Goal: Find specific page/section: Find specific page/section

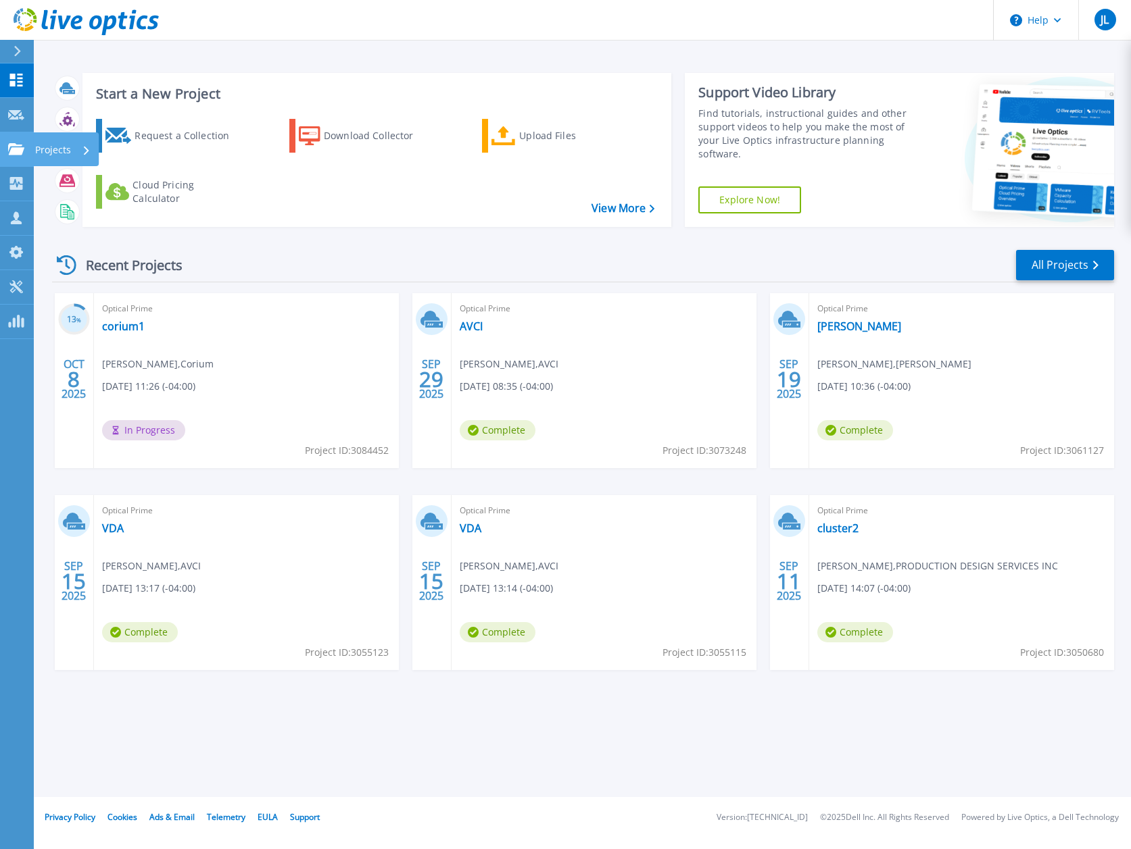
click at [9, 147] on icon at bounding box center [16, 148] width 16 height 11
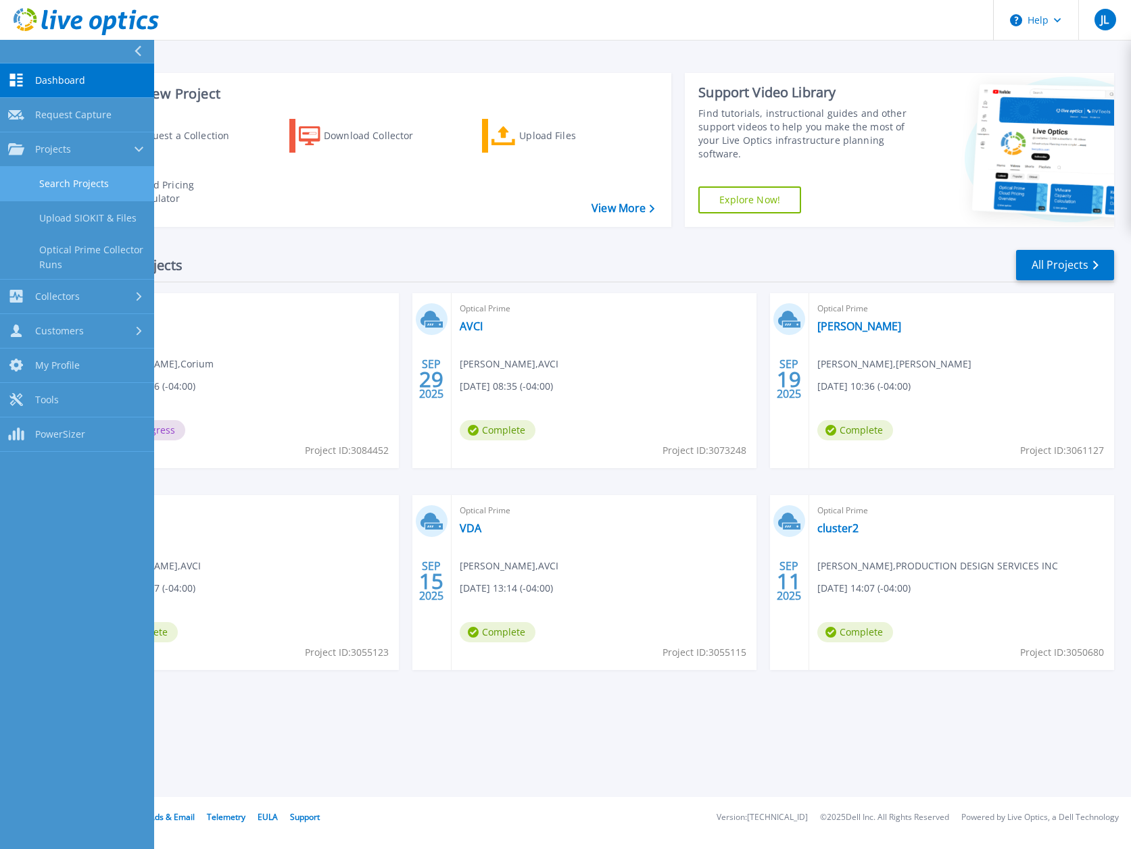
click at [41, 185] on link "Search Projects" at bounding box center [77, 184] width 154 height 34
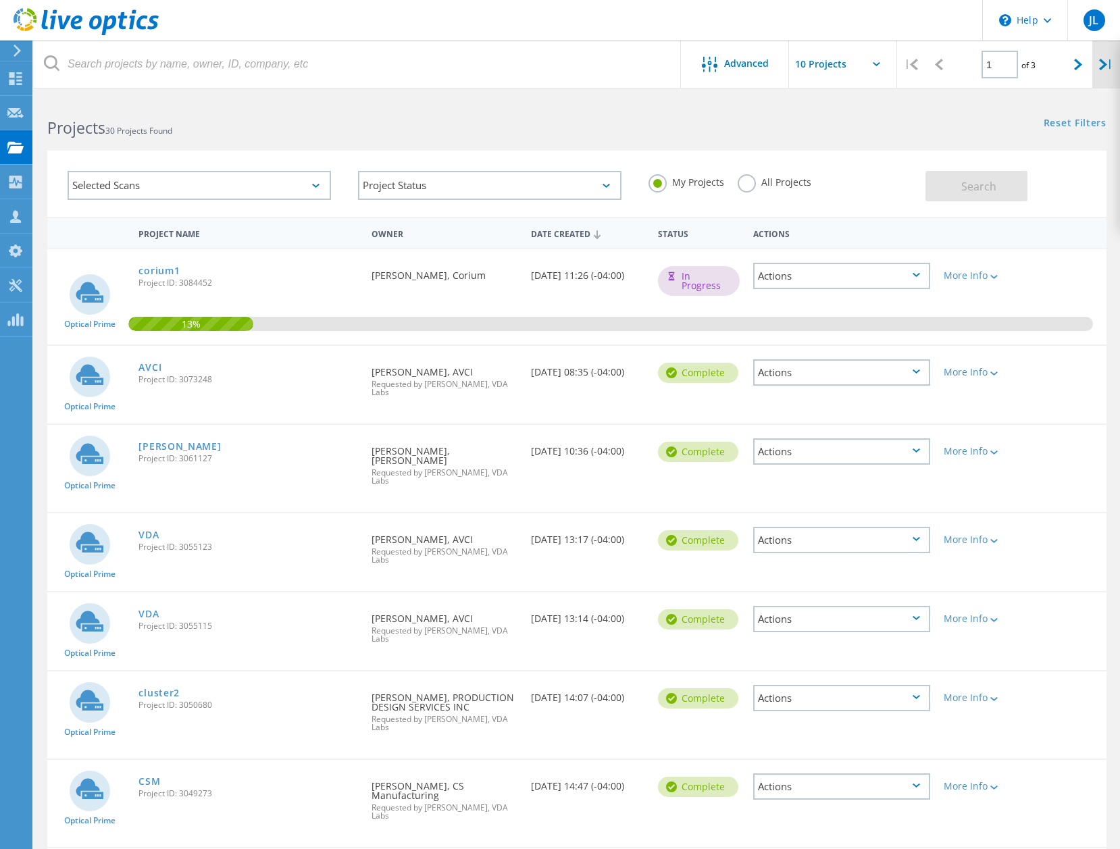
click at [1104, 61] on icon at bounding box center [1103, 64] width 8 height 11
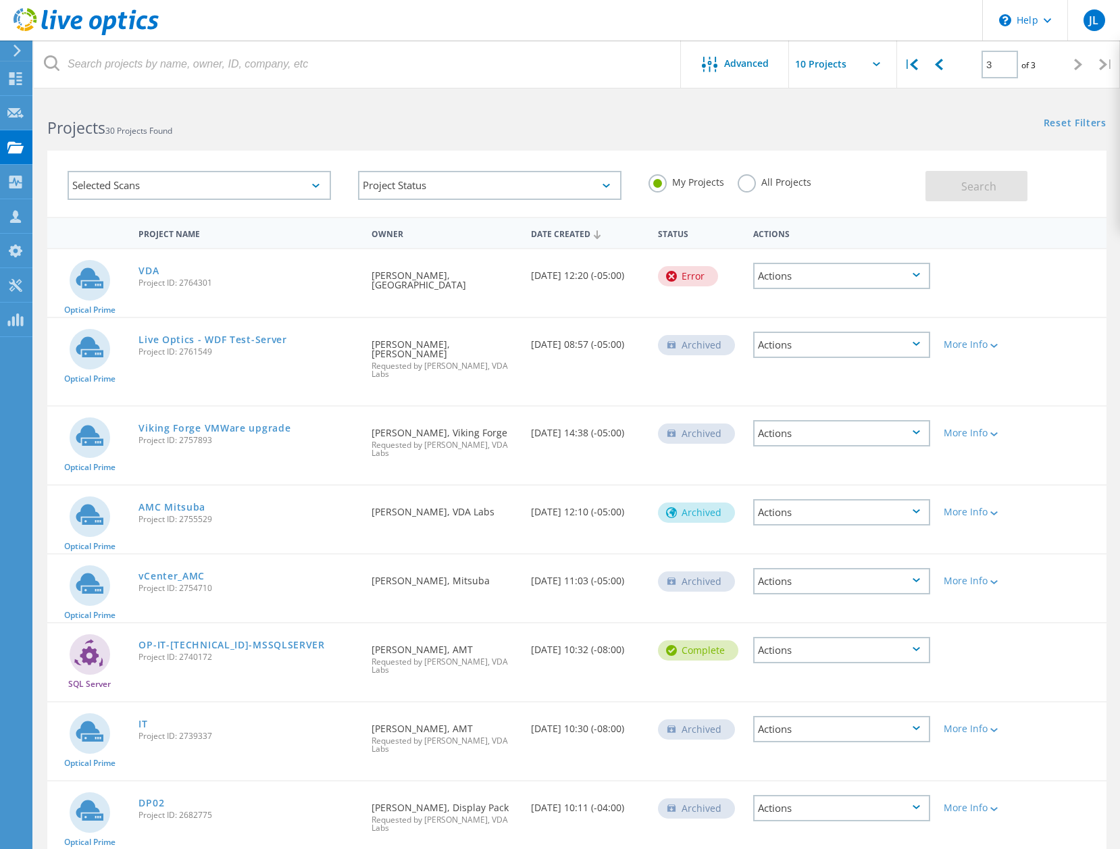
click at [954, 62] on div "3 of 3" at bounding box center [1010, 60] width 112 height 38
click at [946, 70] on div at bounding box center [939, 65] width 28 height 48
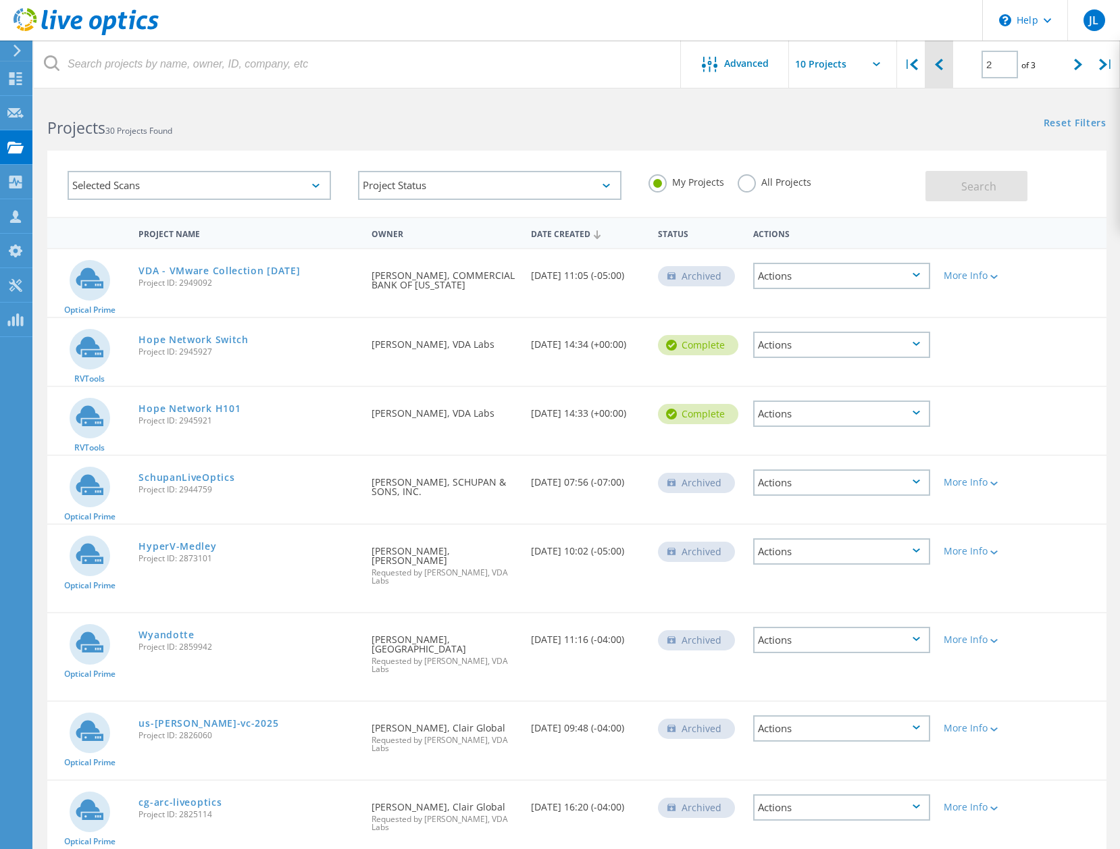
click at [949, 66] on div at bounding box center [939, 65] width 28 height 48
type input "1"
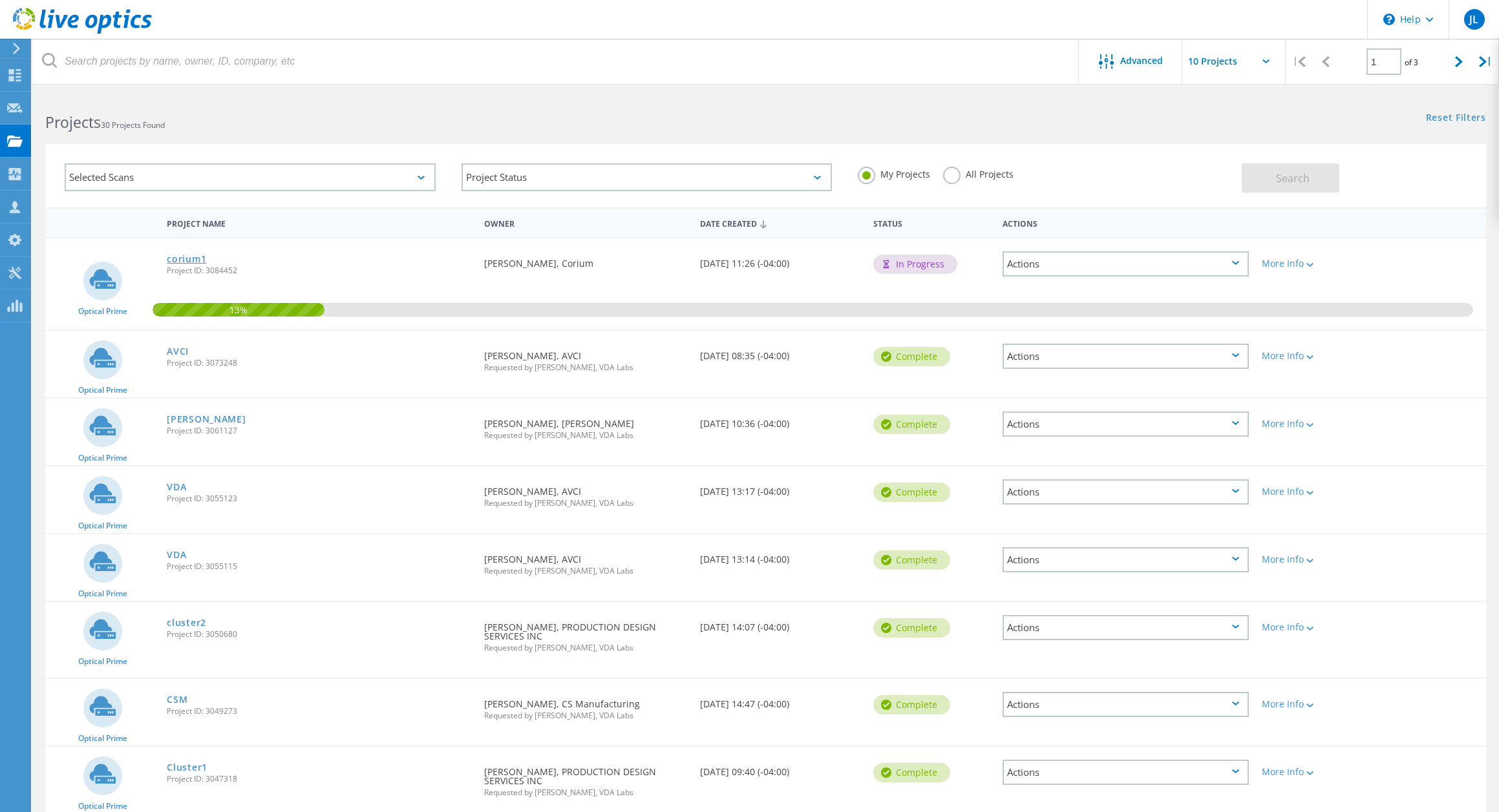
click at [181, 254] on link "corium1" at bounding box center [186, 258] width 39 height 9
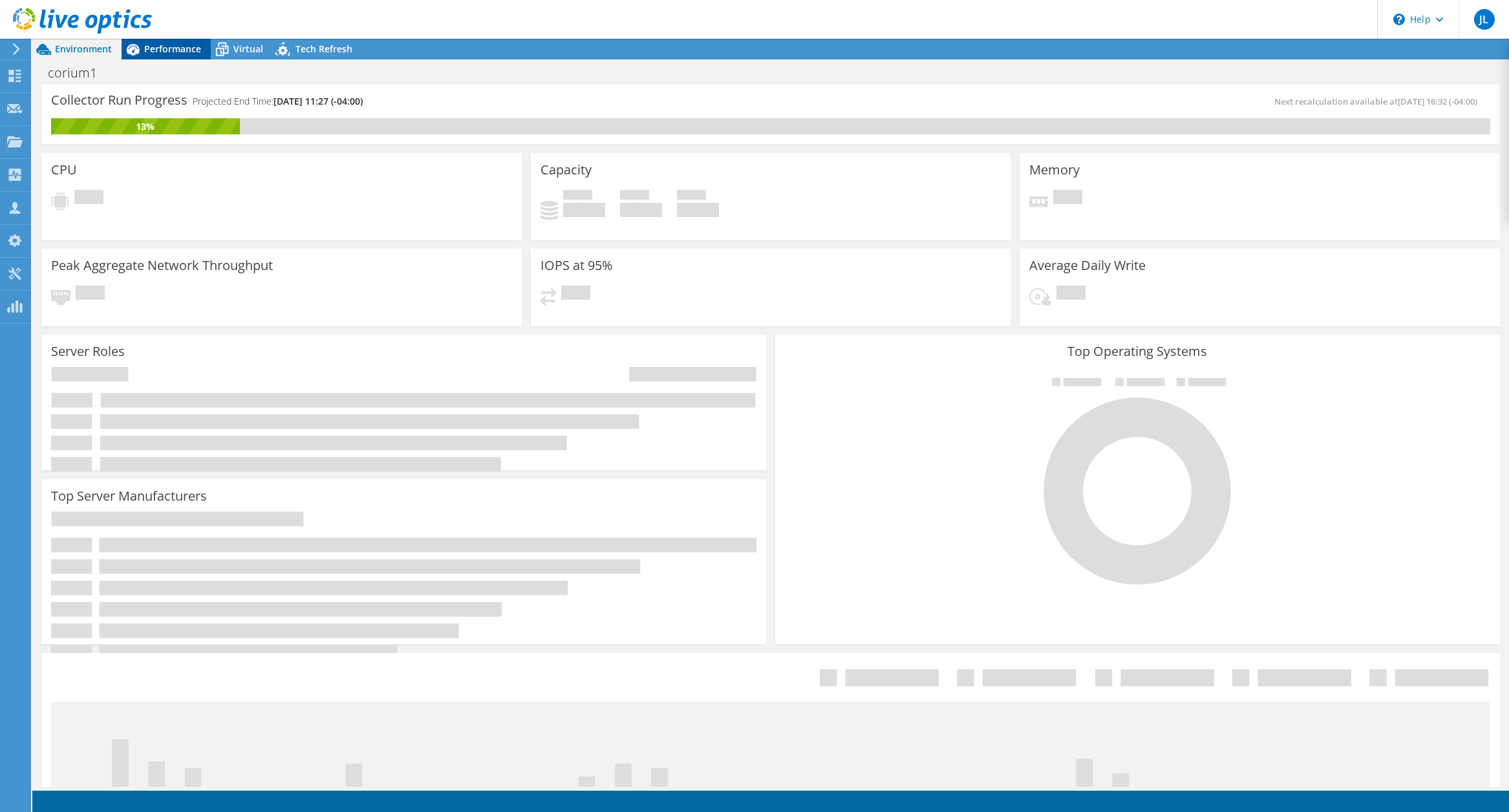
click at [193, 45] on span "Performance" at bounding box center [172, 49] width 56 height 12
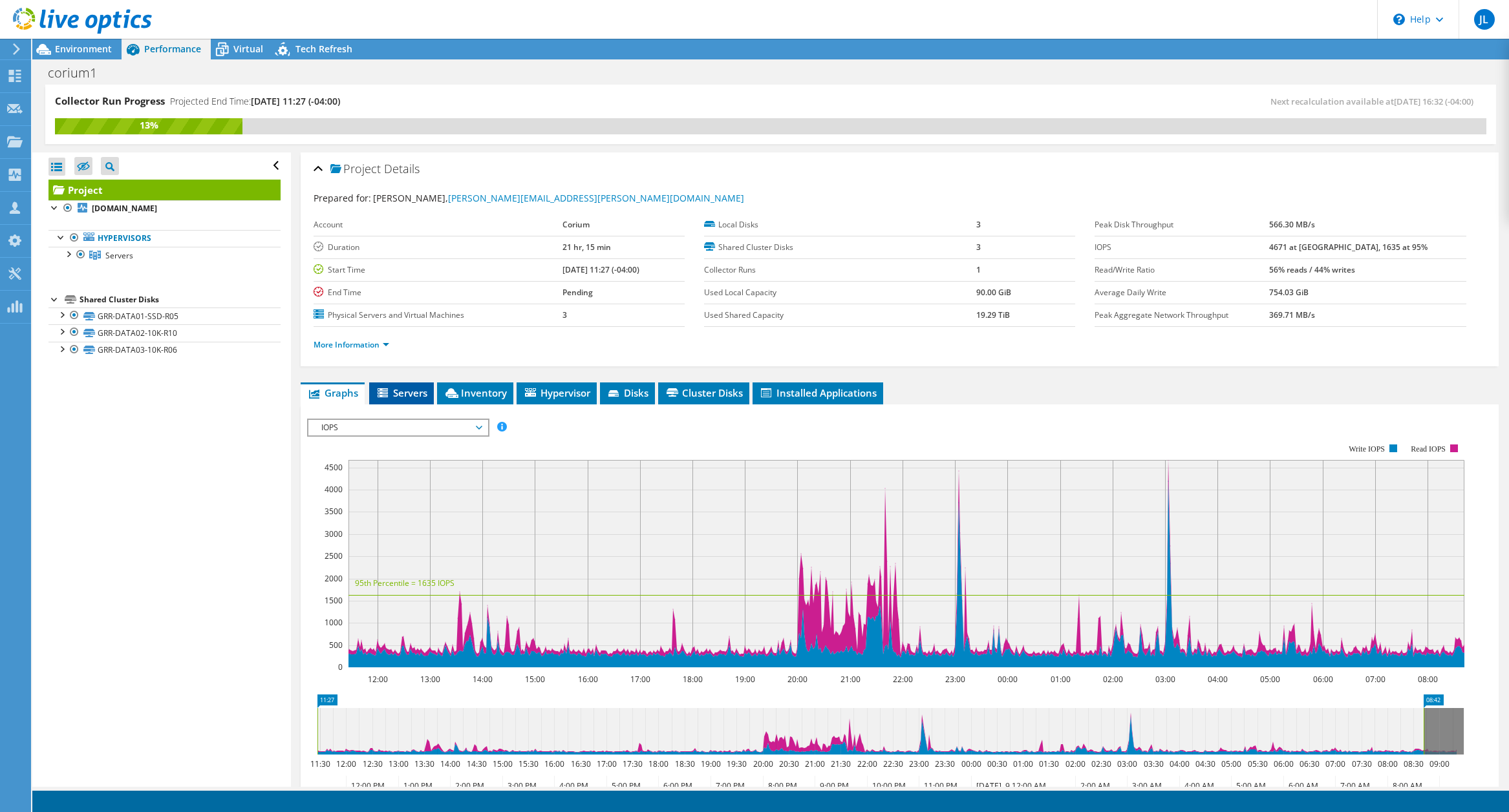
click at [396, 389] on span "Servers" at bounding box center [402, 393] width 52 height 13
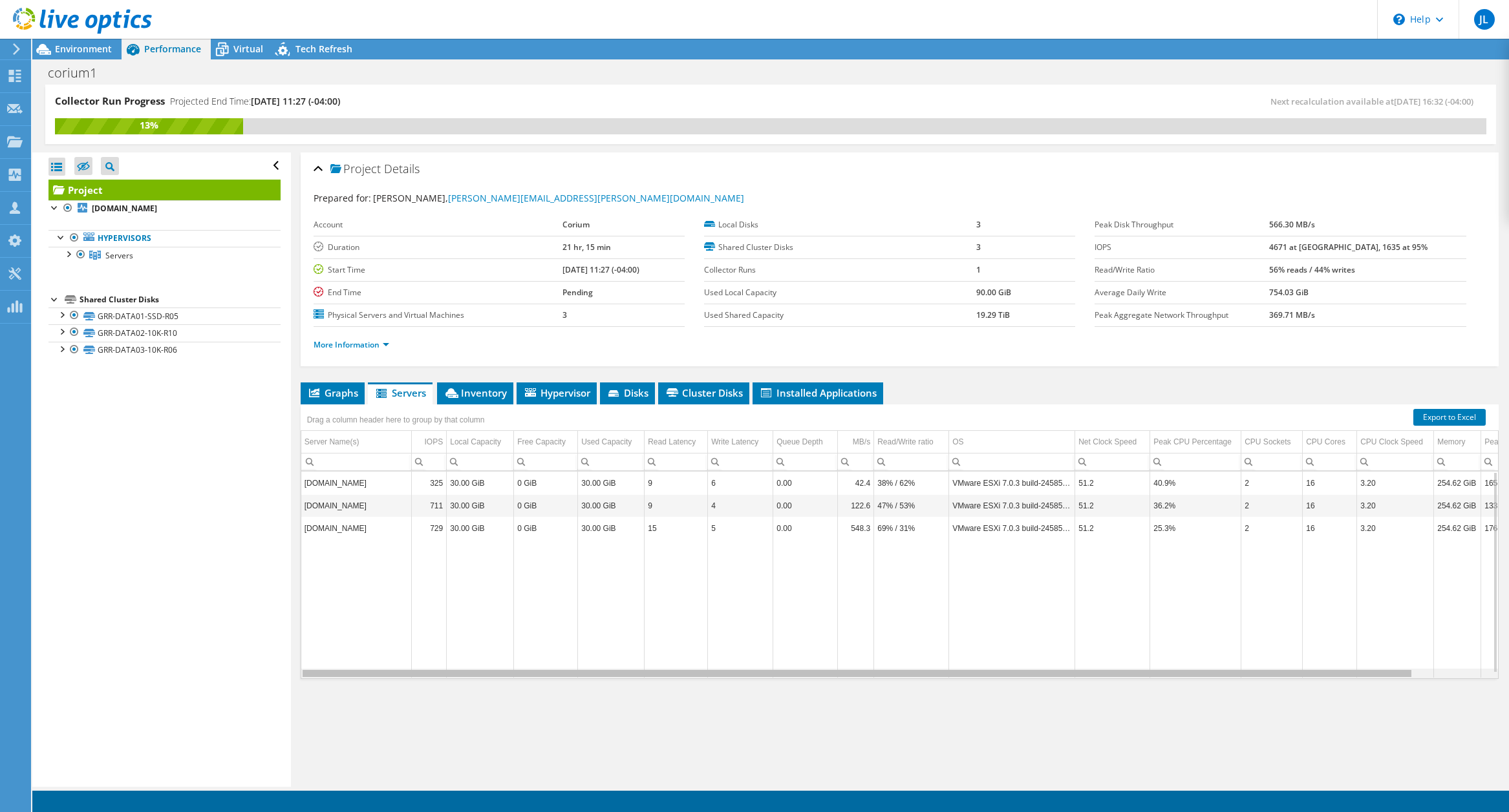
drag, startPoint x: 586, startPoint y: 674, endPoint x: 536, endPoint y: 683, distance: 50.8
click at [536, 683] on body "JL Channel Partner [PERSON_NAME] [EMAIL_ADDRESS][DOMAIN_NAME] VDA Labs My Profi…" at bounding box center [754, 406] width 1509 height 812
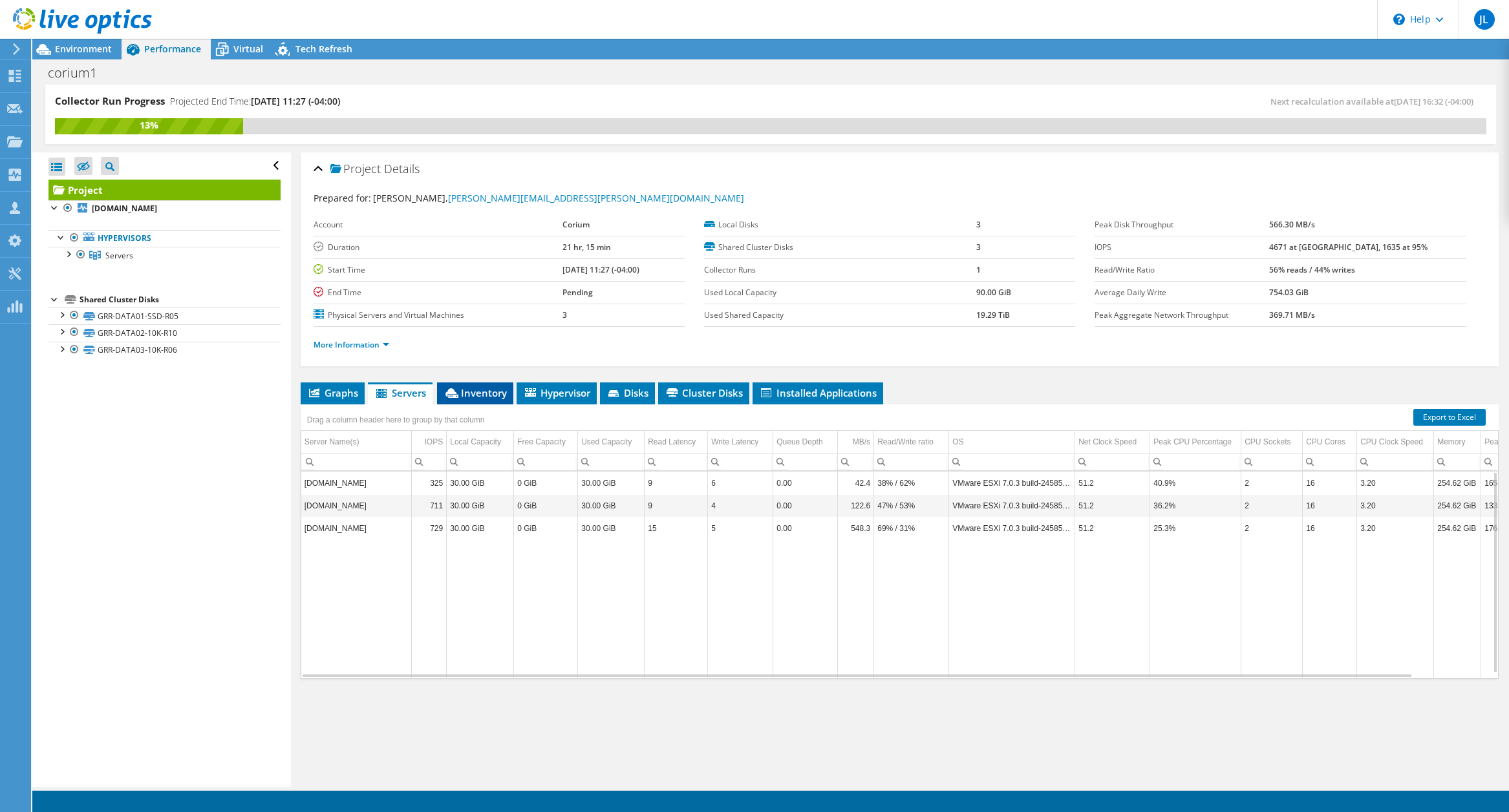
click at [477, 395] on span "Inventory" at bounding box center [476, 393] width 63 height 13
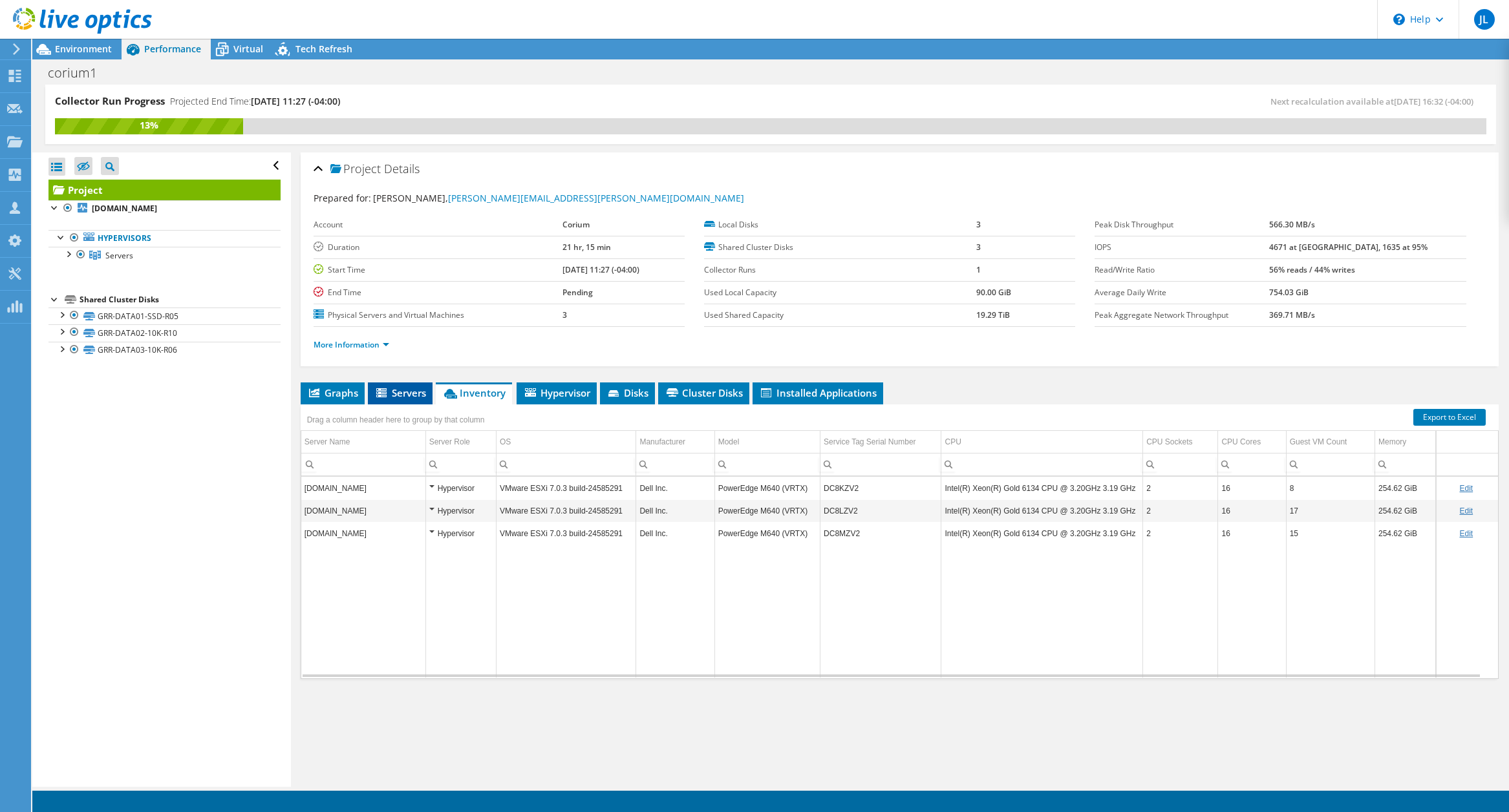
click at [408, 397] on span "Servers" at bounding box center [400, 393] width 52 height 13
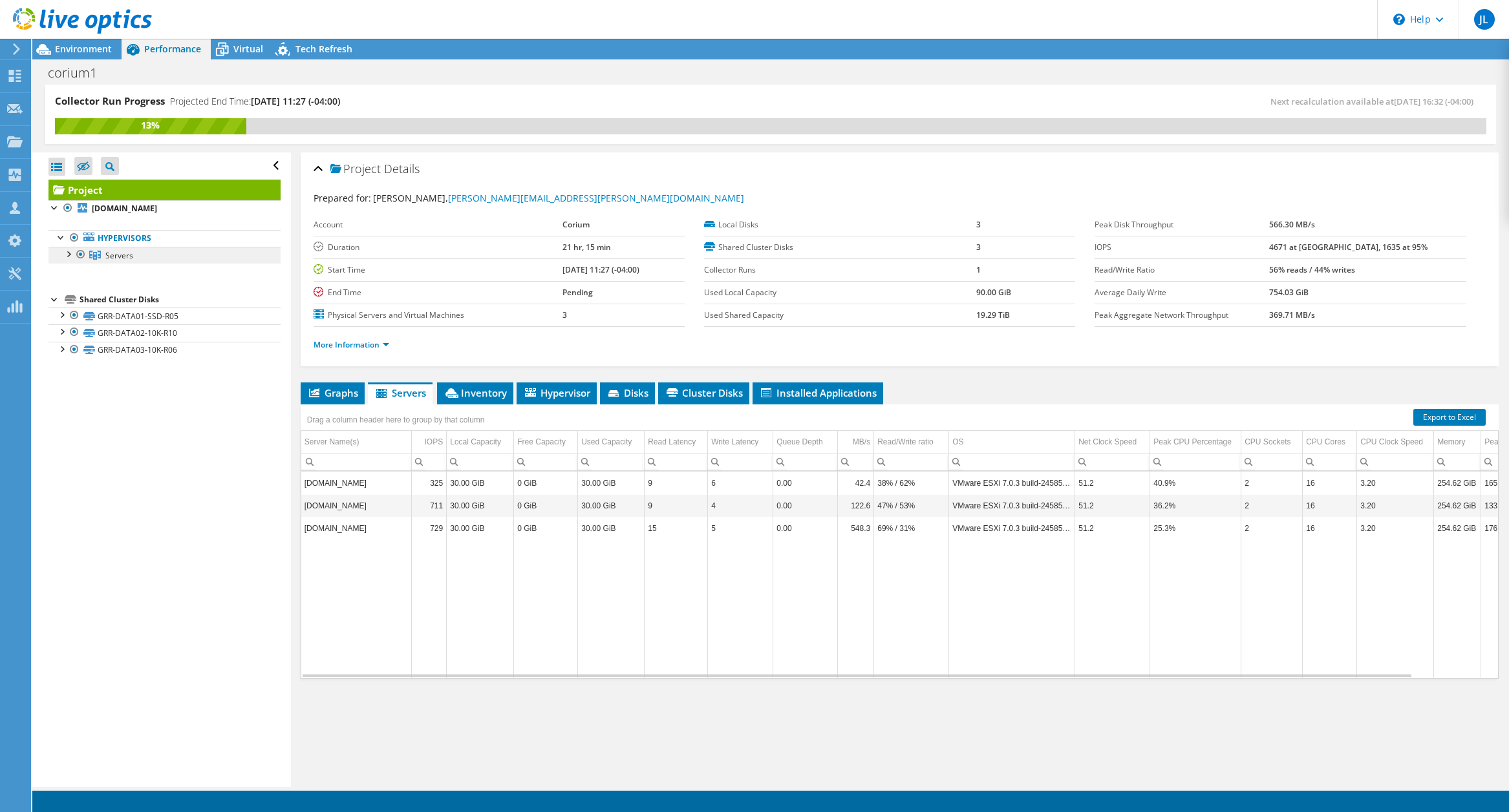
click at [137, 249] on link "Servers" at bounding box center [165, 255] width 233 height 17
